Goal: Complete application form

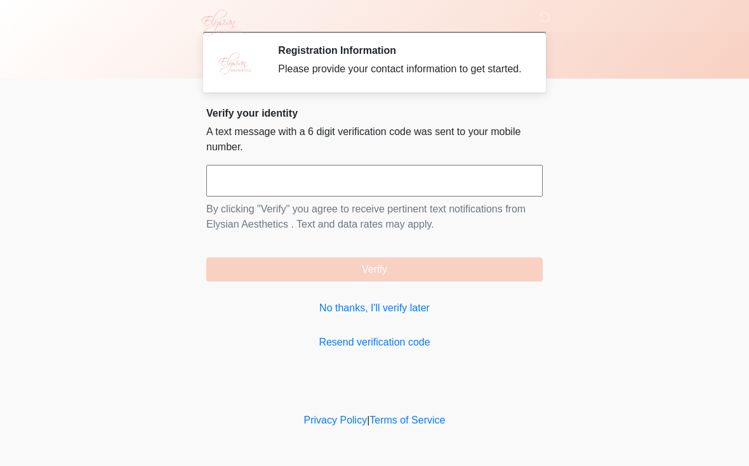
scroll to position [1, 0]
click at [370, 316] on link "No thanks, I'll verify later" at bounding box center [374, 308] width 336 height 15
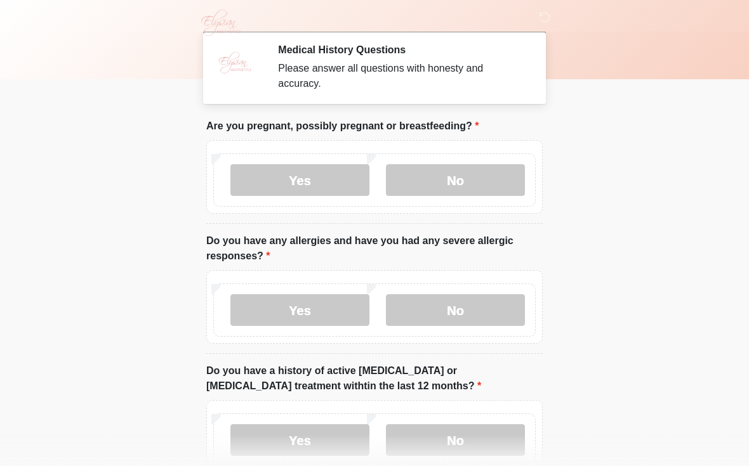
click at [468, 176] on label "No" at bounding box center [455, 180] width 139 height 32
click at [465, 312] on label "No" at bounding box center [455, 310] width 139 height 32
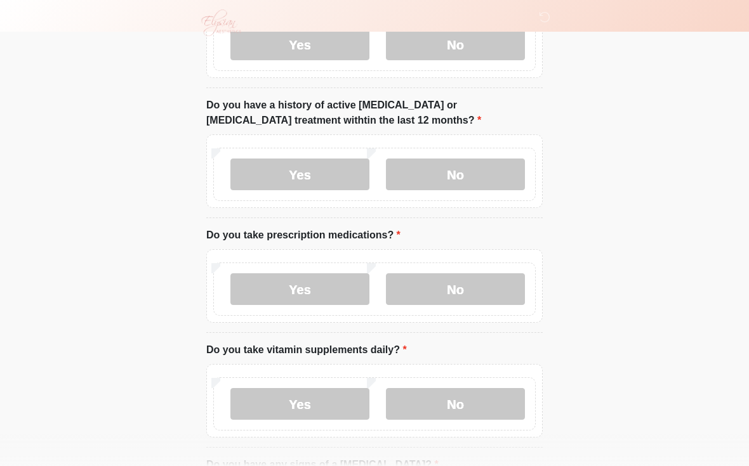
scroll to position [268, 0]
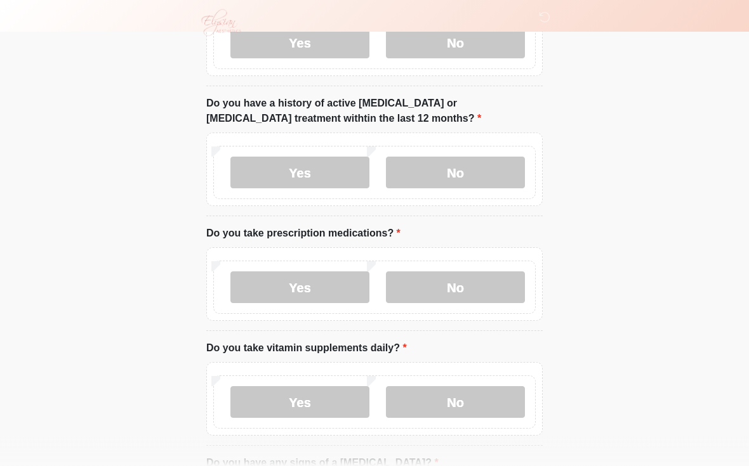
click at [462, 171] on label "No" at bounding box center [455, 173] width 139 height 32
click at [481, 406] on label "No" at bounding box center [455, 402] width 139 height 32
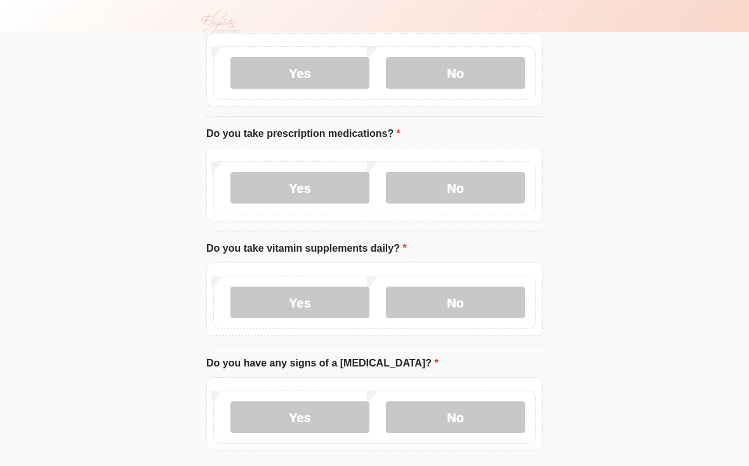
scroll to position [368, 0]
click at [483, 178] on label "No" at bounding box center [455, 188] width 139 height 32
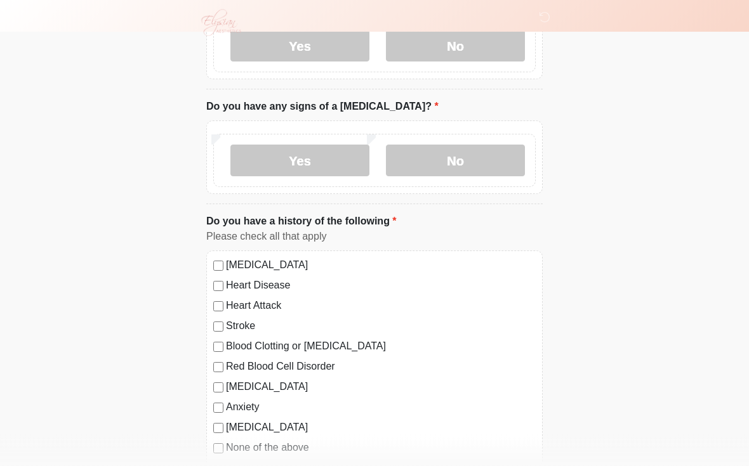
scroll to position [625, 0]
click at [475, 152] on label "No" at bounding box center [455, 161] width 139 height 32
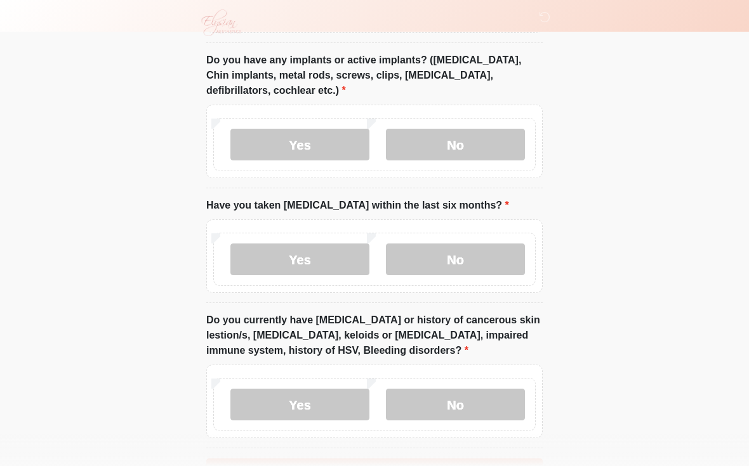
scroll to position [1061, 0]
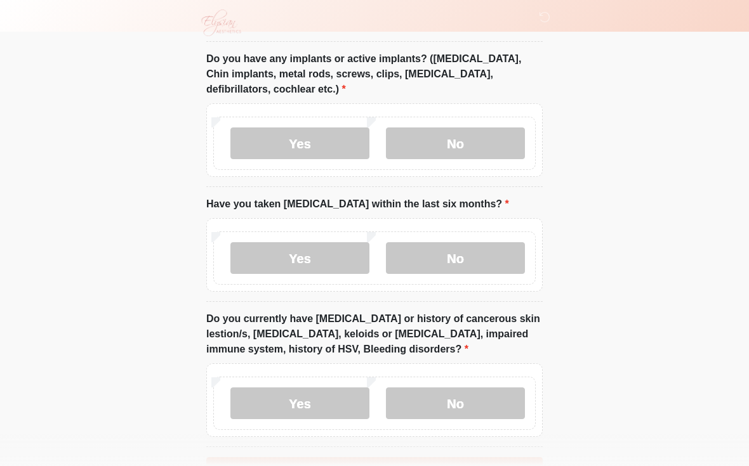
click at [487, 141] on label "No" at bounding box center [455, 144] width 139 height 32
click at [481, 251] on label "No" at bounding box center [455, 258] width 139 height 32
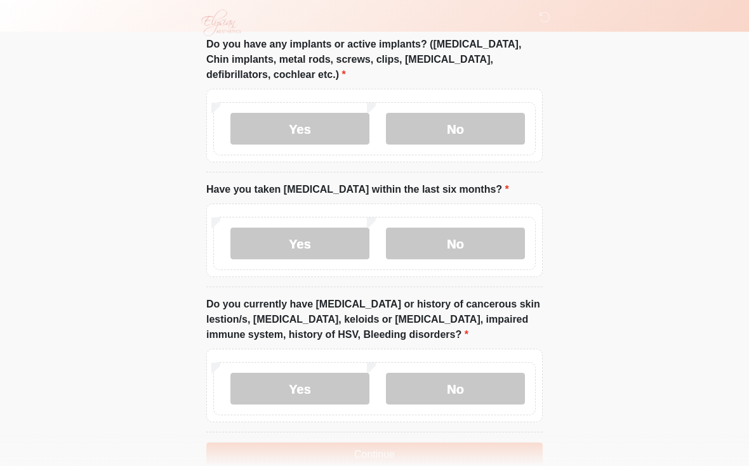
scroll to position [1119, 0]
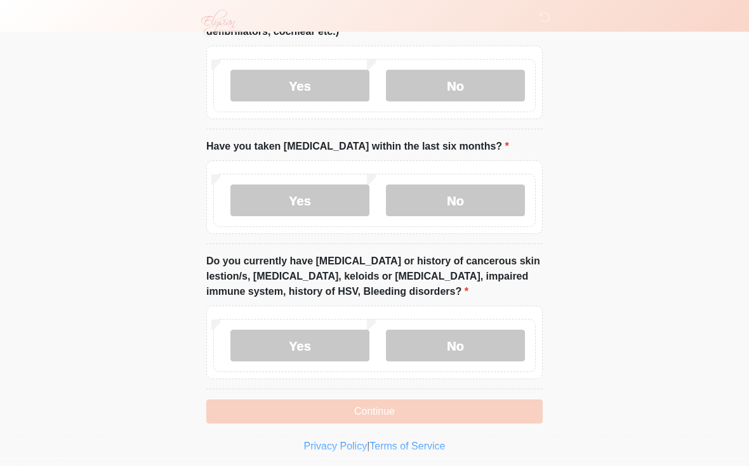
click at [465, 341] on label "No" at bounding box center [455, 346] width 139 height 32
click at [393, 408] on button "Continue" at bounding box center [374, 412] width 336 height 24
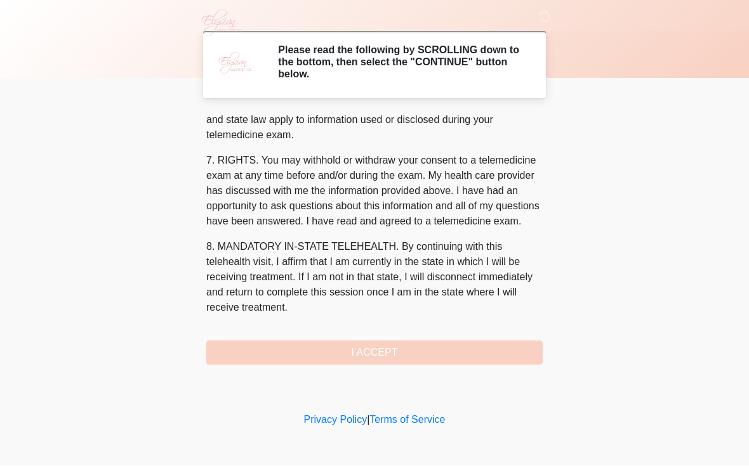
scroll to position [524, 0]
click at [371, 356] on button "I ACCEPT" at bounding box center [374, 353] width 336 height 24
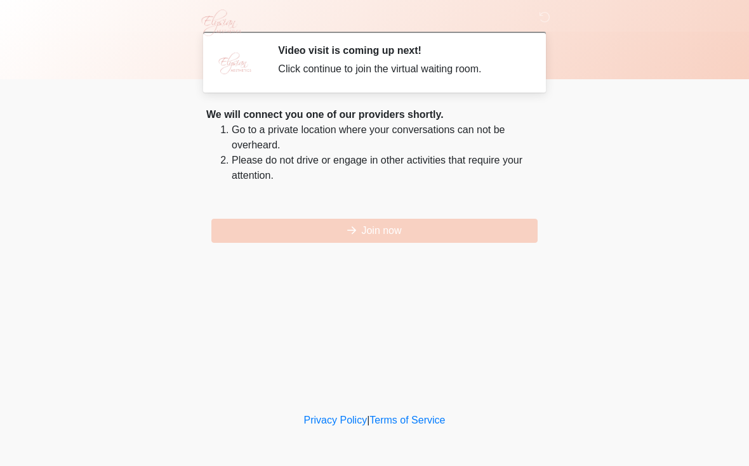
click at [393, 234] on button "Join now" at bounding box center [374, 231] width 326 height 24
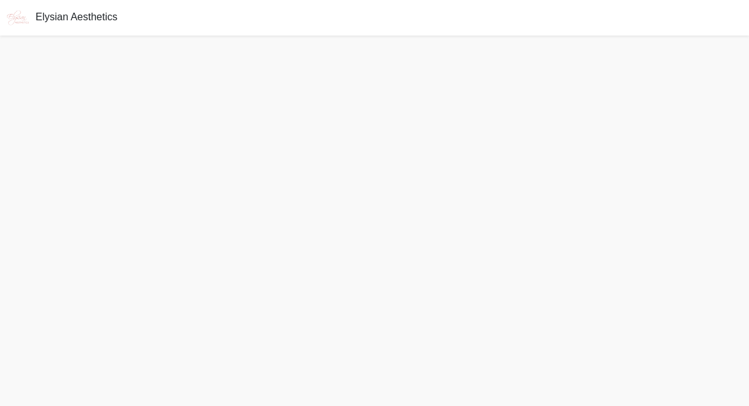
scroll to position [4, 0]
